Goal: Find specific page/section: Find specific page/section

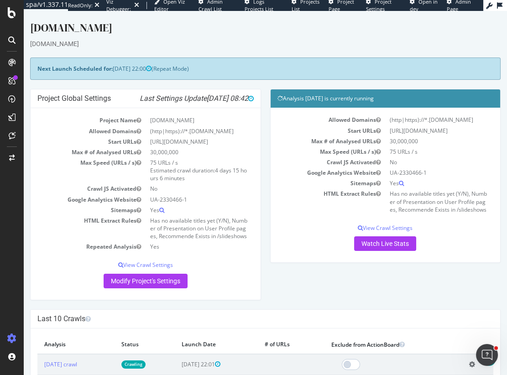
scroll to position [619, 0]
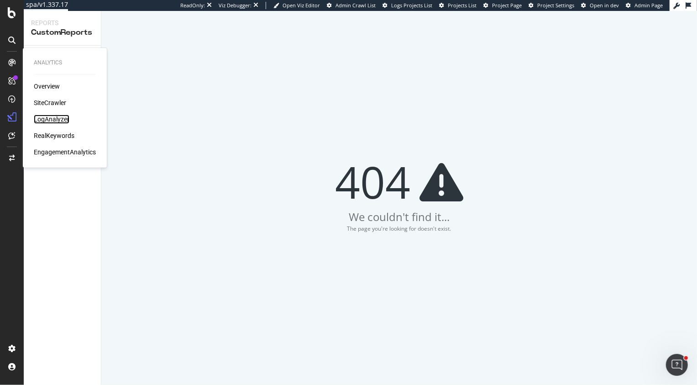
click at [48, 119] on div "LogAnalyzer" at bounding box center [52, 119] width 36 height 9
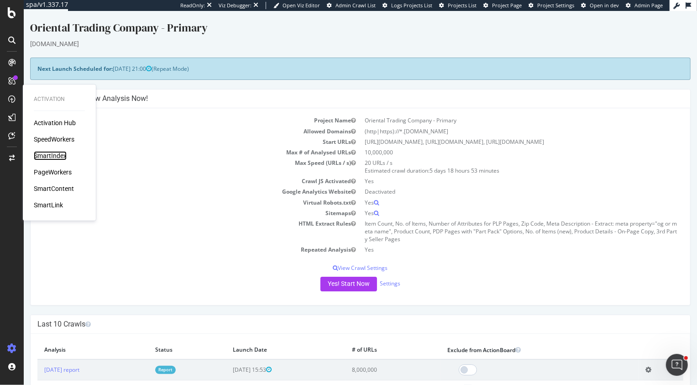
click at [49, 156] on div "SmartIndex" at bounding box center [50, 155] width 33 height 9
